Goal: Task Accomplishment & Management: Manage account settings

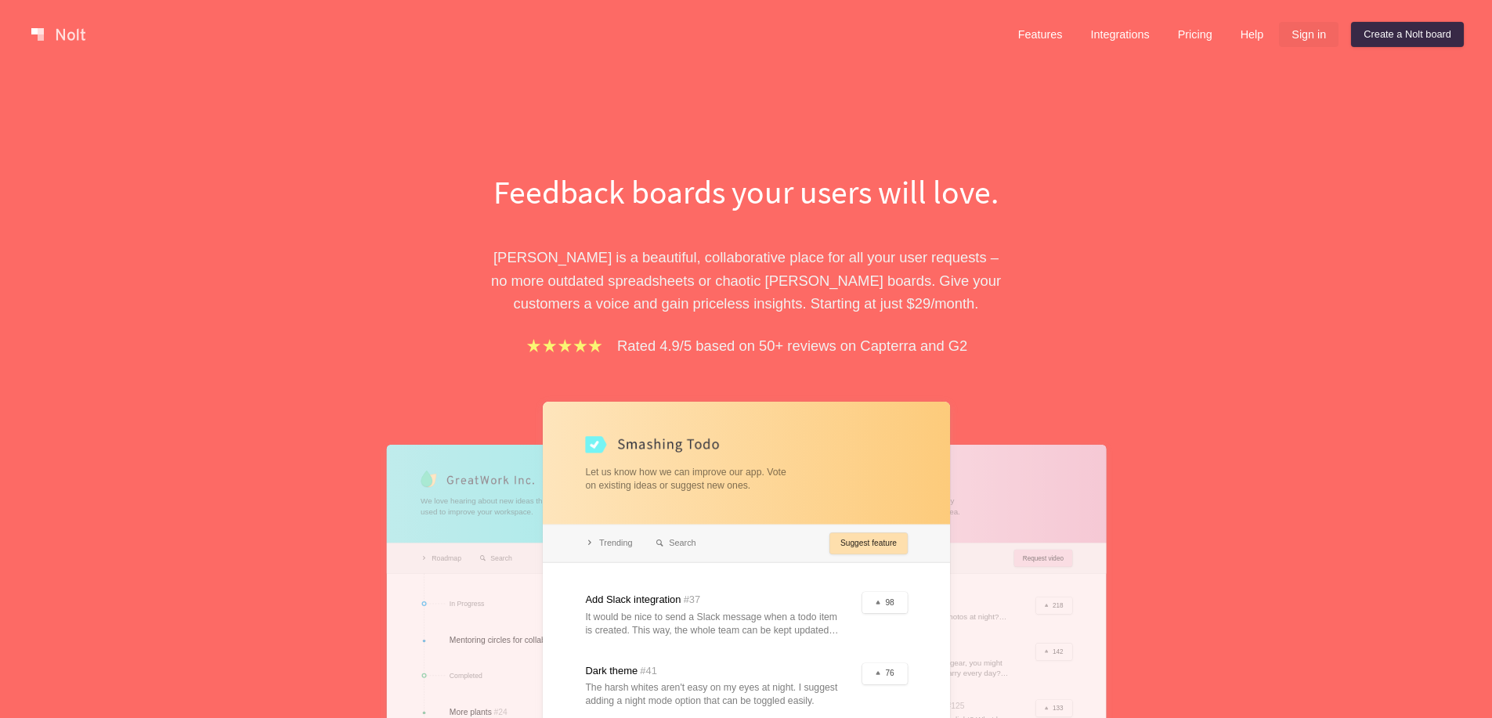
click at [1310, 36] on link "Sign in" at bounding box center [1309, 34] width 60 height 25
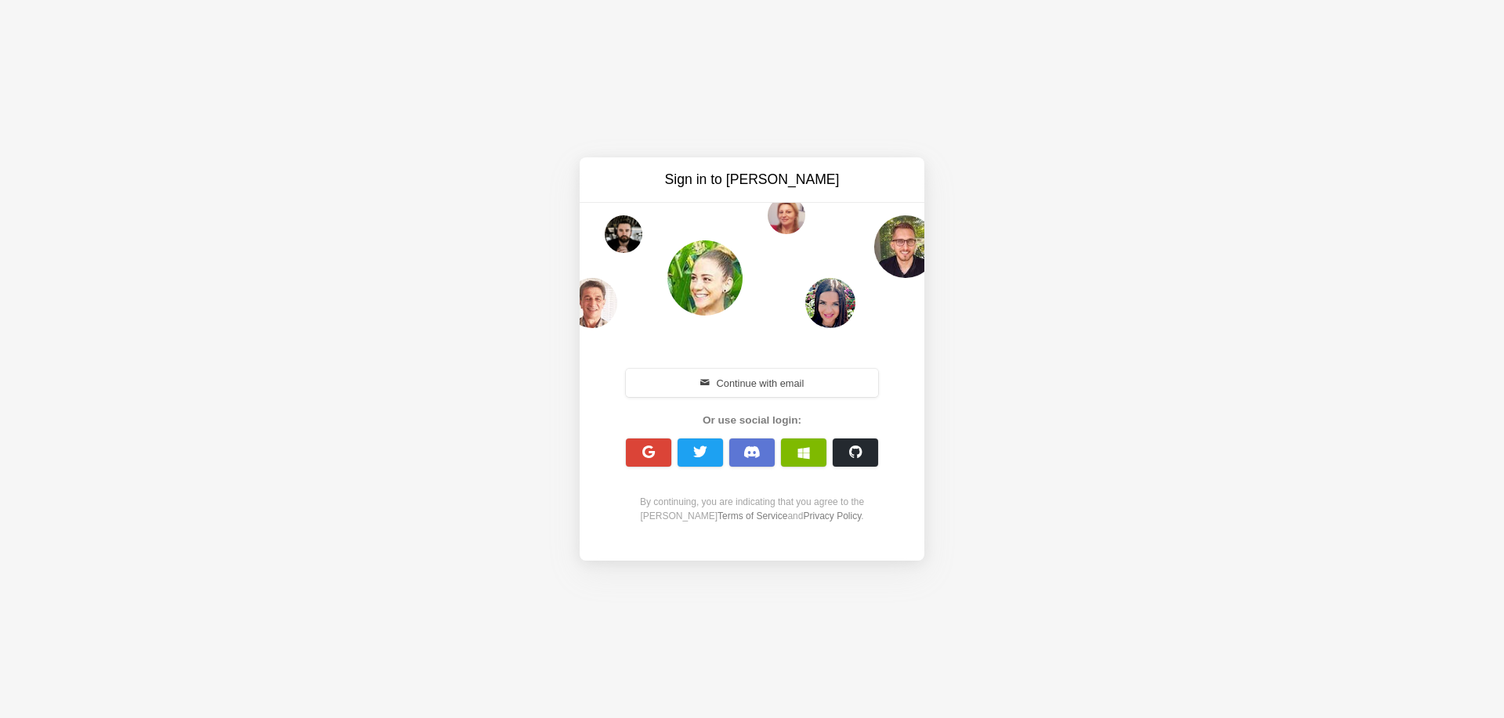
click at [761, 457] on button "button" at bounding box center [751, 453] width 45 height 28
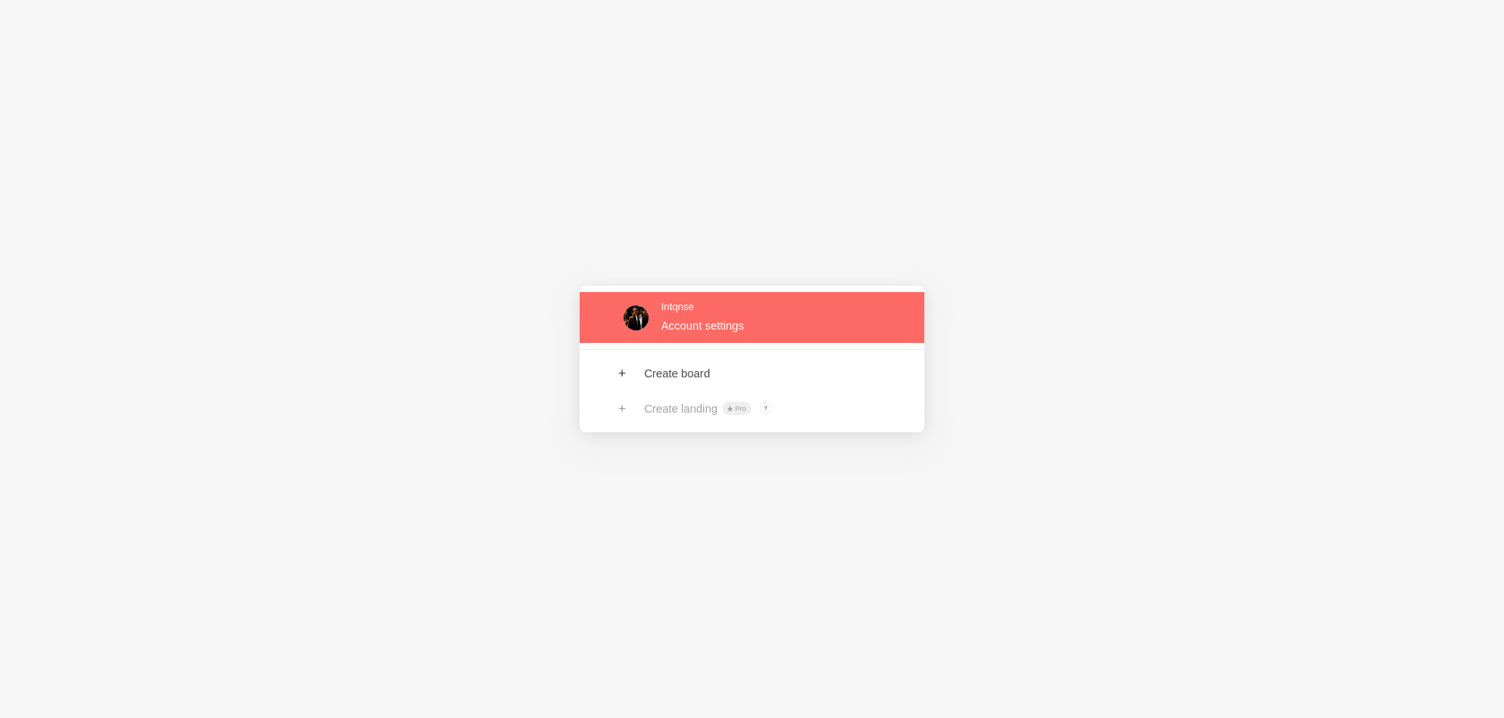
click at [710, 327] on link at bounding box center [752, 317] width 345 height 51
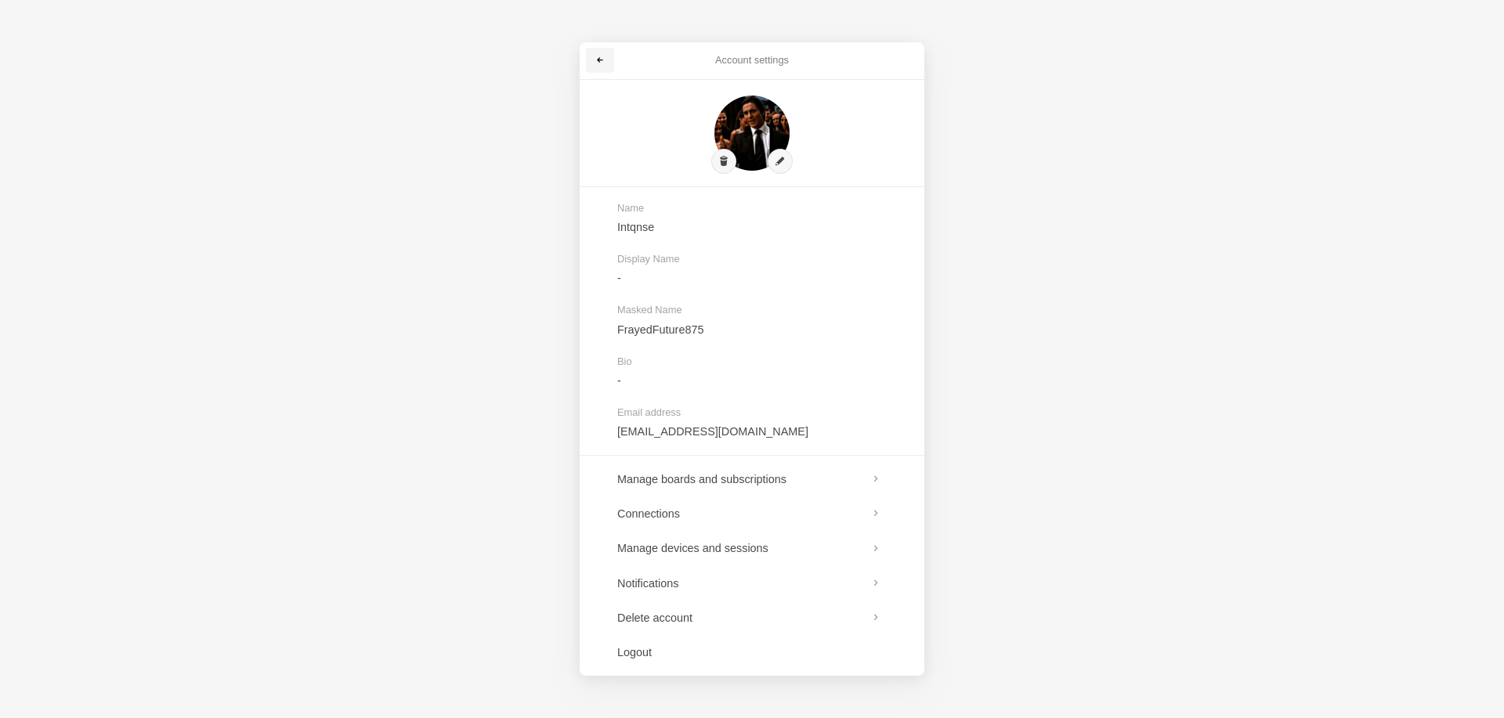
click at [598, 61] on span at bounding box center [599, 60] width 9 height 9
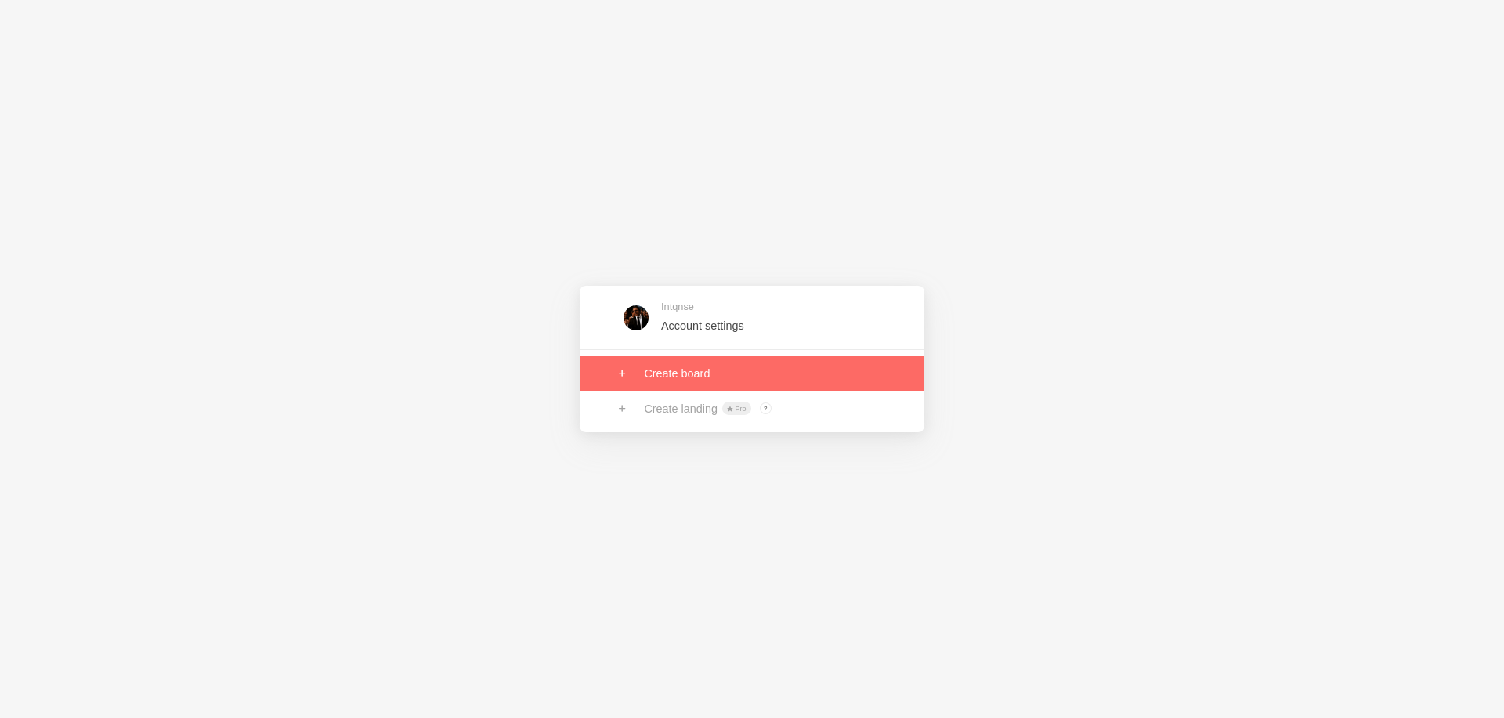
click at [700, 383] on link at bounding box center [752, 373] width 345 height 34
